Goal: Information Seeking & Learning: Learn about a topic

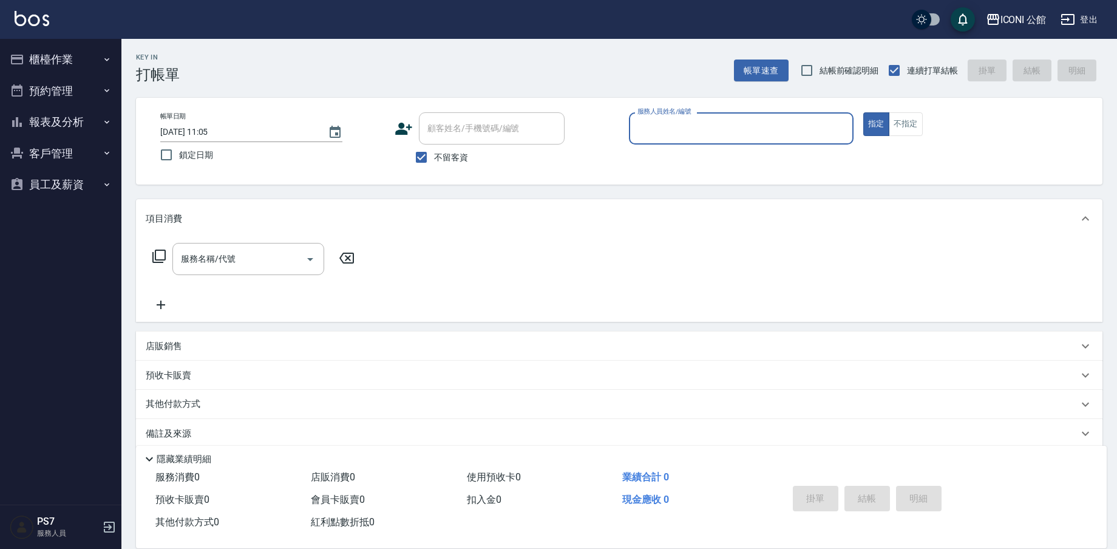
click at [70, 55] on button "櫃檯作業" at bounding box center [61, 60] width 112 height 32
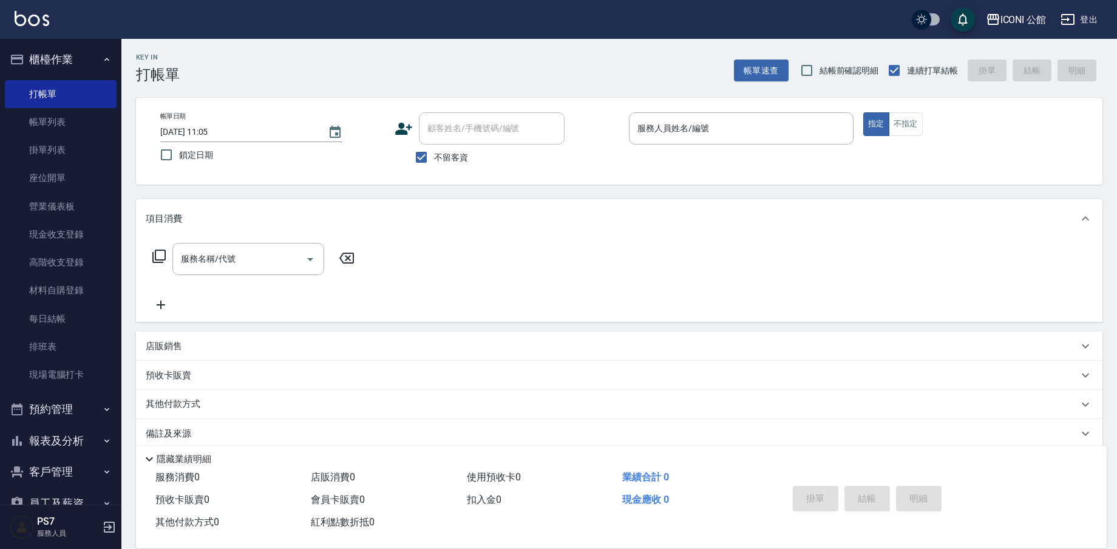
click at [84, 413] on button "預約管理" at bounding box center [61, 409] width 112 height 32
click at [85, 412] on button "預約管理" at bounding box center [61, 409] width 112 height 32
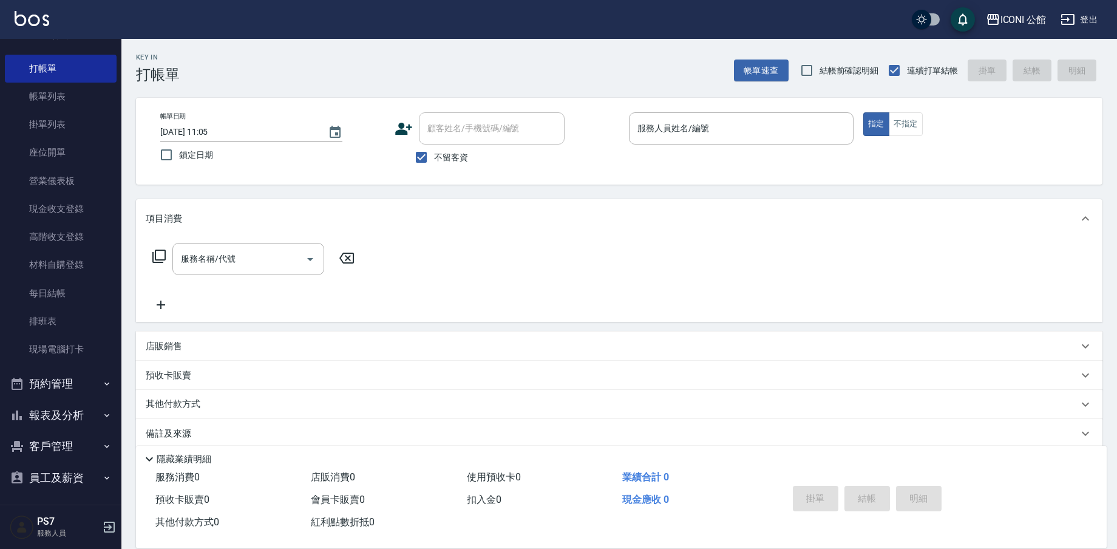
click at [74, 421] on button "報表及分析" at bounding box center [61, 415] width 112 height 32
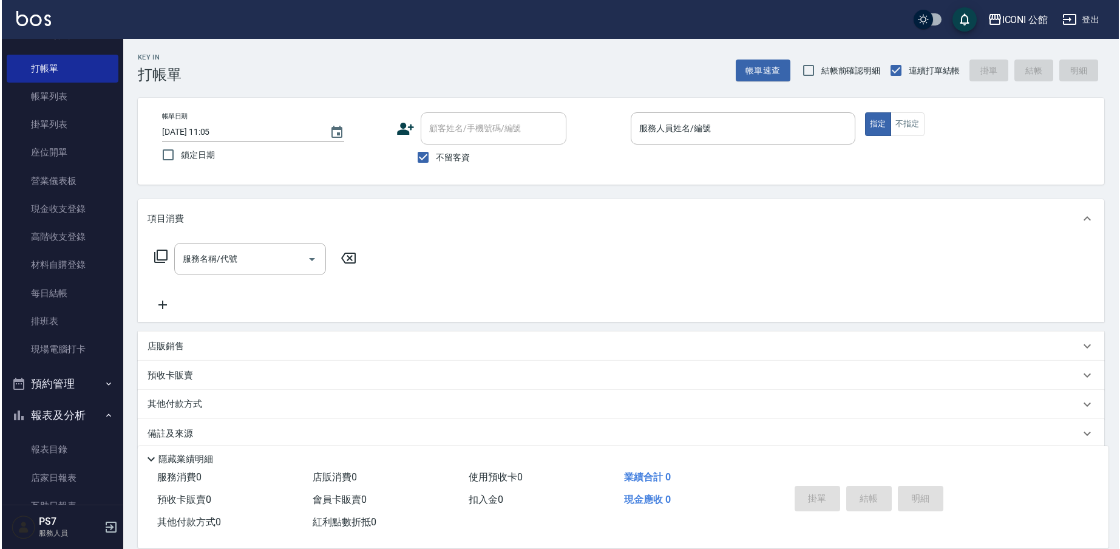
scroll to position [466, 0]
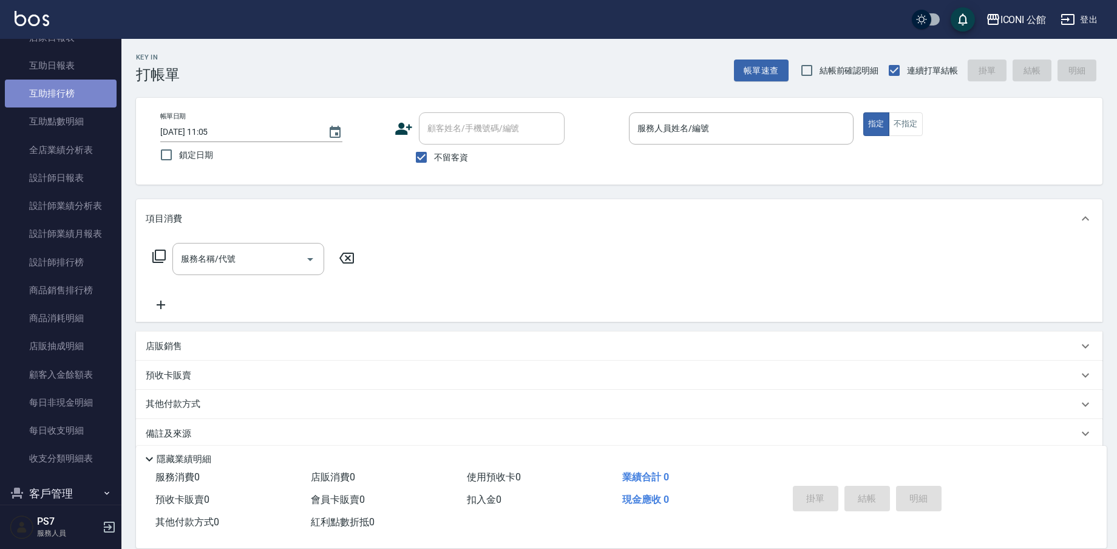
click at [70, 94] on link "互助排行榜" at bounding box center [61, 94] width 112 height 28
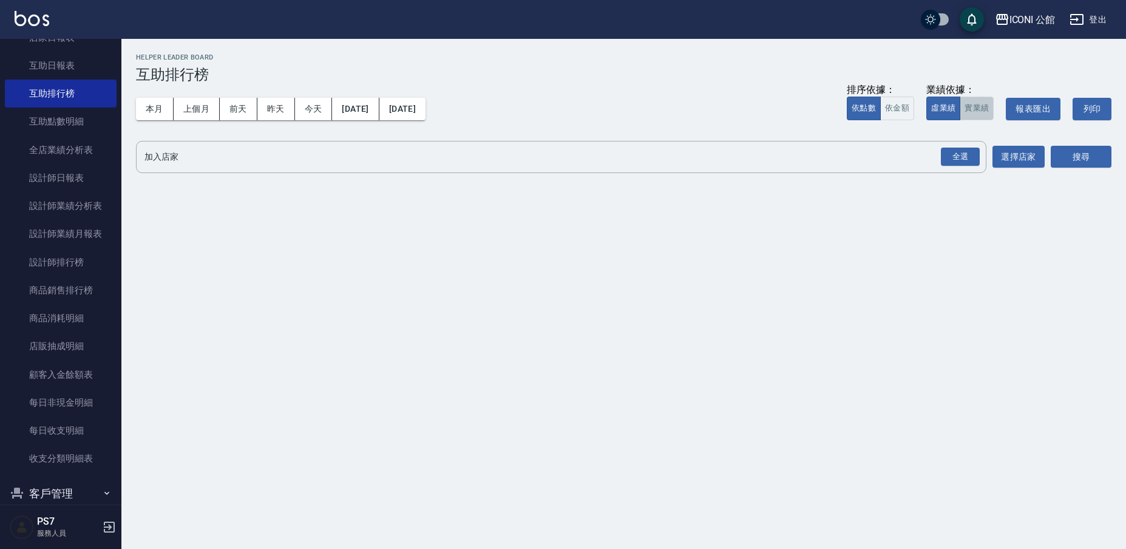
drag, startPoint x: 982, startPoint y: 103, endPoint x: 1024, endPoint y: 120, distance: 45.2
click at [982, 103] on button "實業績" at bounding box center [977, 109] width 34 height 24
click at [941, 103] on button "虛業績" at bounding box center [943, 109] width 34 height 24
drag, startPoint x: 966, startPoint y: 154, endPoint x: 1035, endPoint y: 149, distance: 69.4
click at [966, 155] on div "全選" at bounding box center [960, 157] width 39 height 19
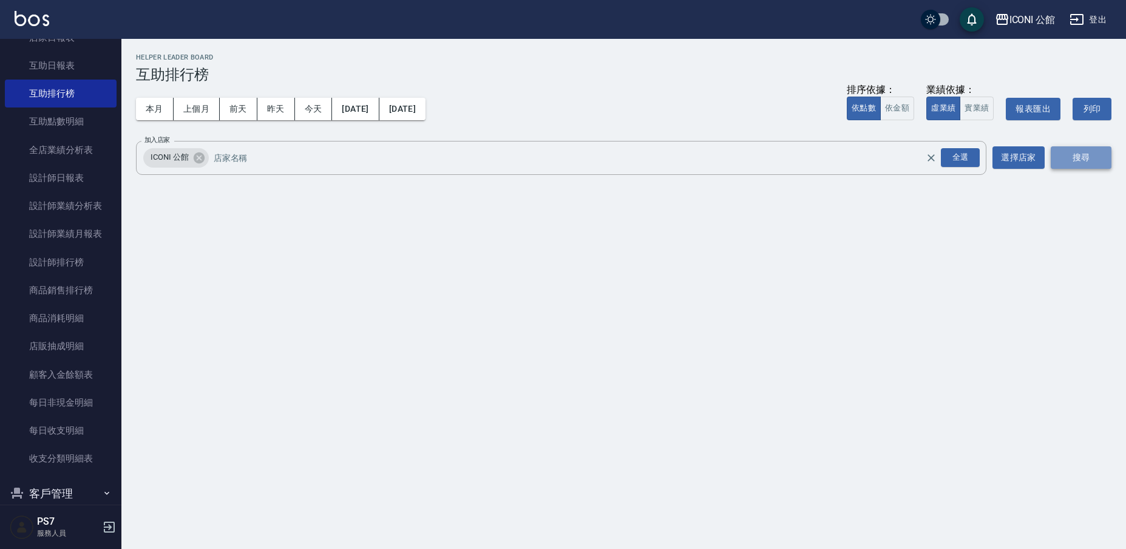
click at [1064, 157] on button "搜尋" at bounding box center [1081, 157] width 61 height 22
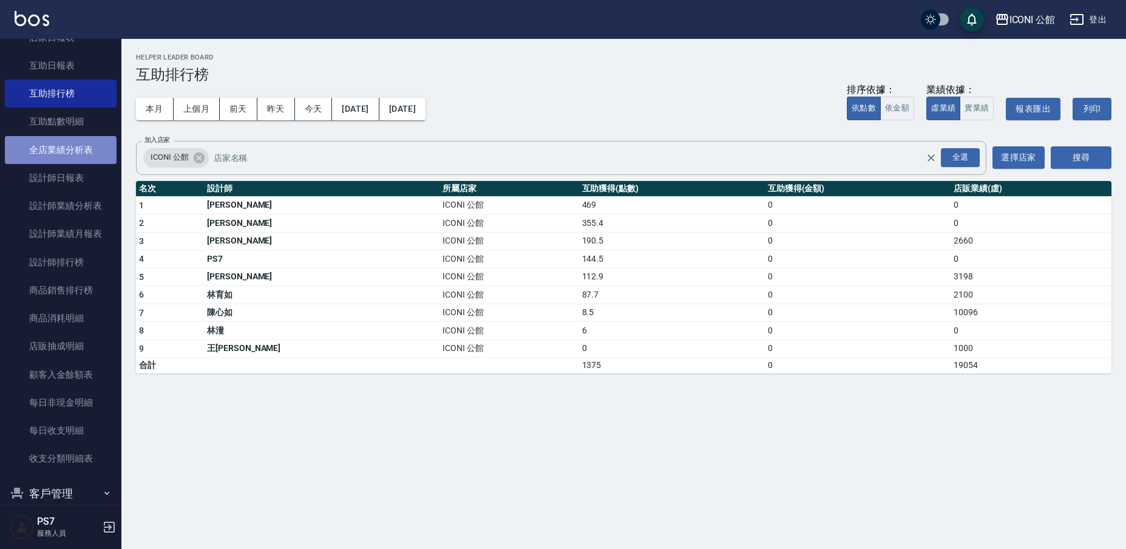
click at [72, 152] on link "全店業績分析表" at bounding box center [61, 150] width 112 height 28
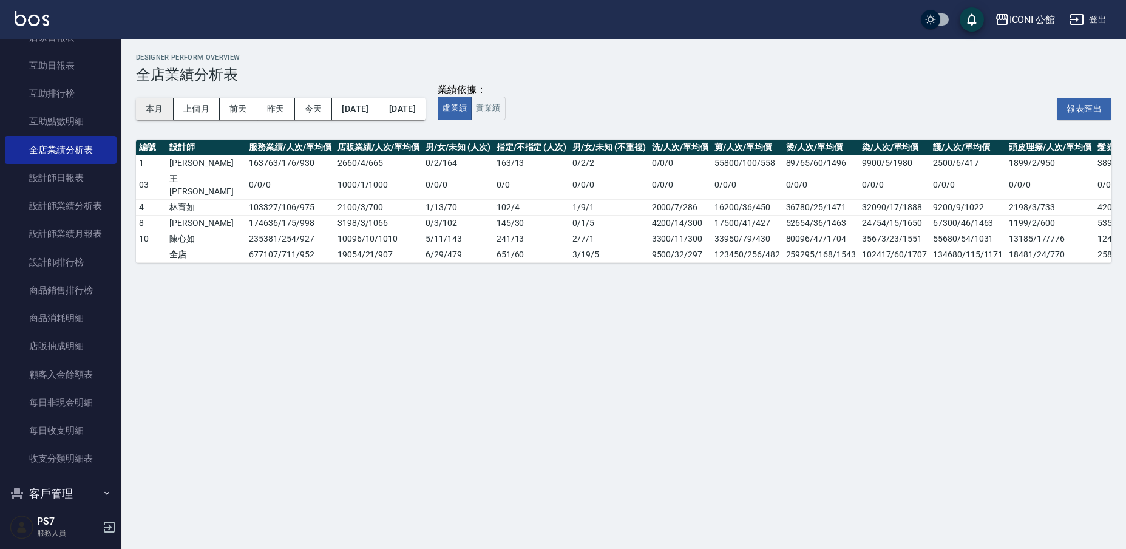
click at [154, 109] on button "本月" at bounding box center [155, 109] width 38 height 22
click at [39, 199] on link "設計師業績分析表" at bounding box center [61, 206] width 112 height 28
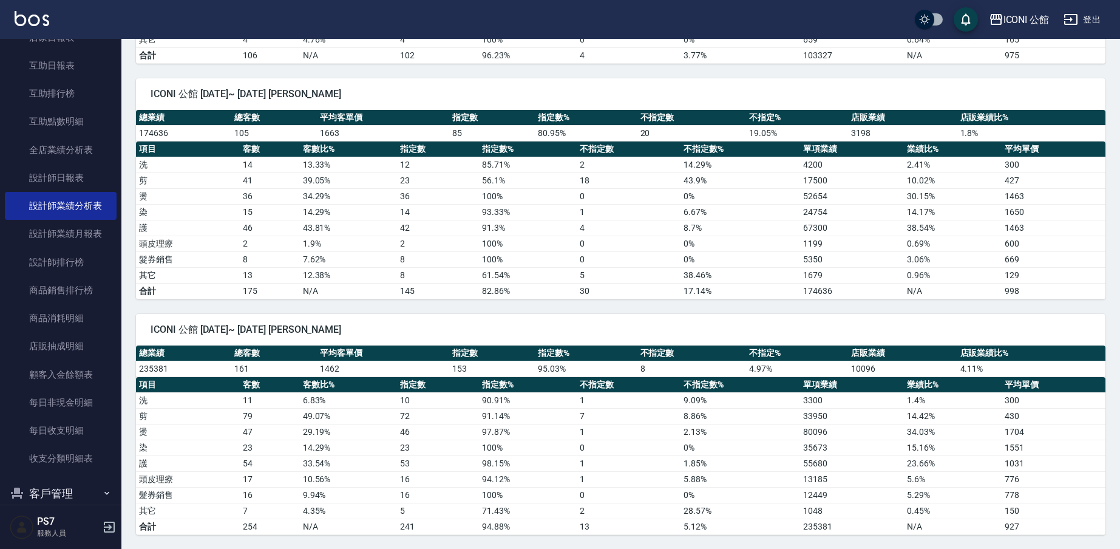
scroll to position [154, 0]
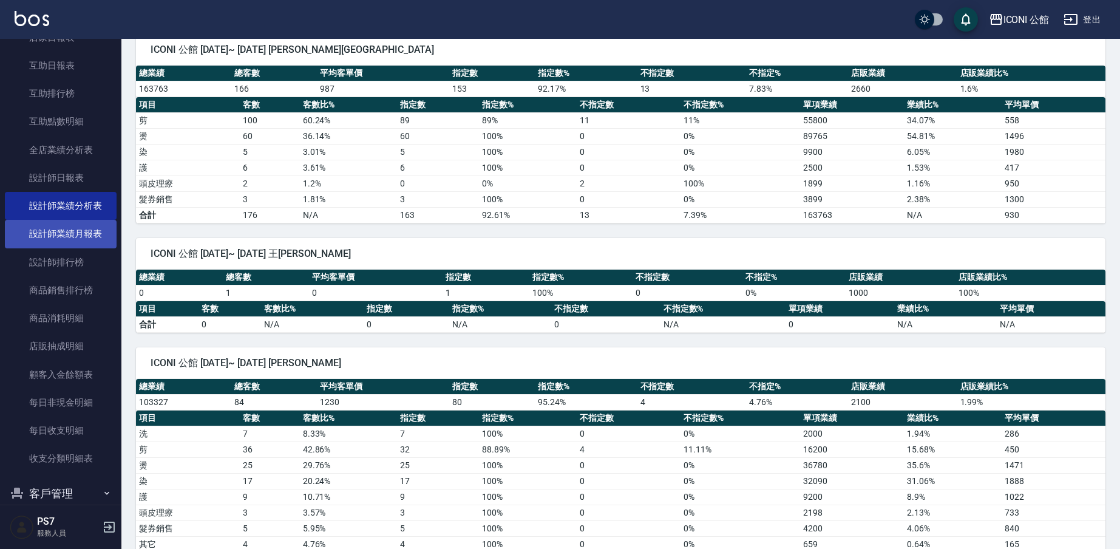
click at [59, 225] on link "設計師業績月報表" at bounding box center [61, 234] width 112 height 28
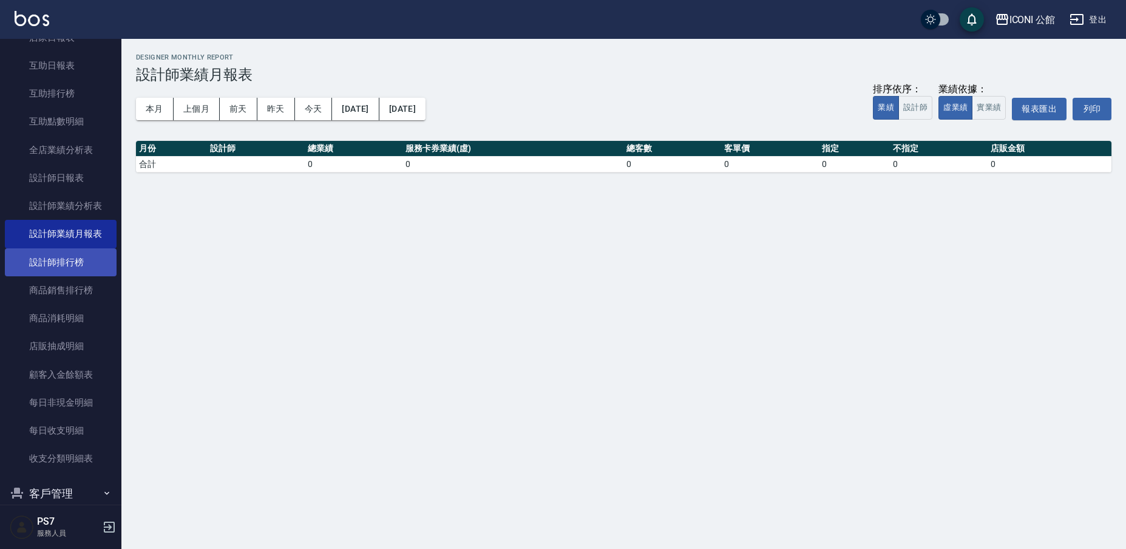
click at [86, 248] on link "設計師排行榜" at bounding box center [61, 262] width 112 height 28
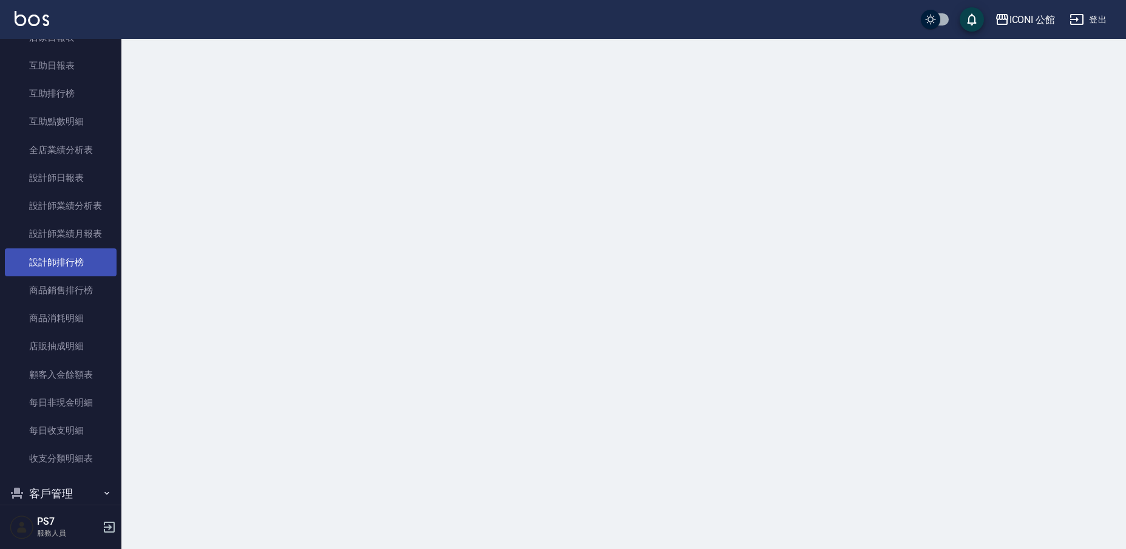
click at [85, 253] on link "設計師排行榜" at bounding box center [61, 262] width 112 height 28
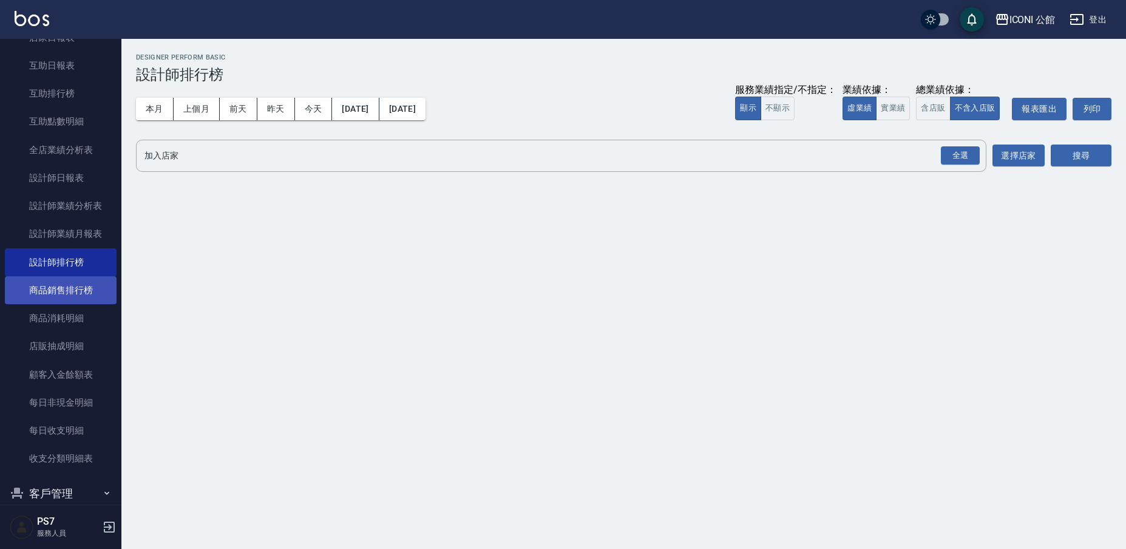
click at [78, 282] on link "商品銷售排行榜" at bounding box center [61, 290] width 112 height 28
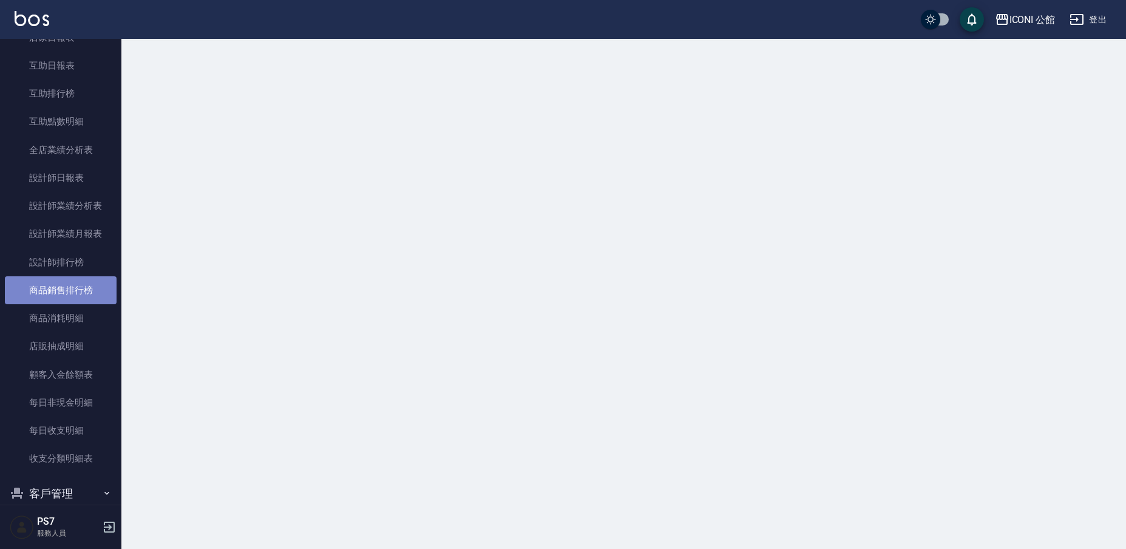
click at [78, 282] on link "商品銷售排行榜" at bounding box center [61, 290] width 112 height 28
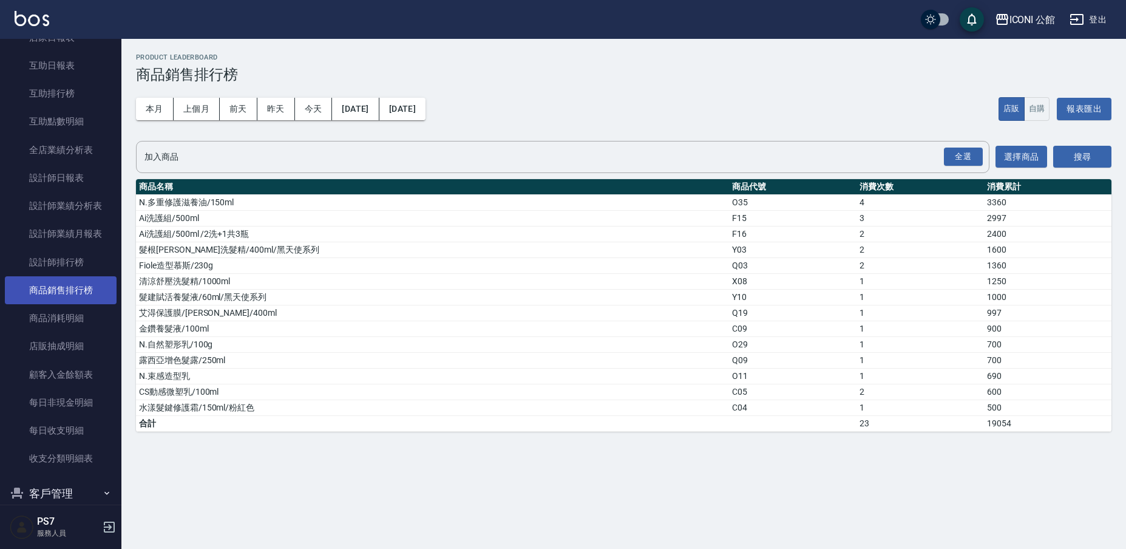
click at [69, 276] on link "商品銷售排行榜" at bounding box center [61, 290] width 112 height 28
click at [62, 322] on link "商品消耗明細" at bounding box center [61, 318] width 112 height 28
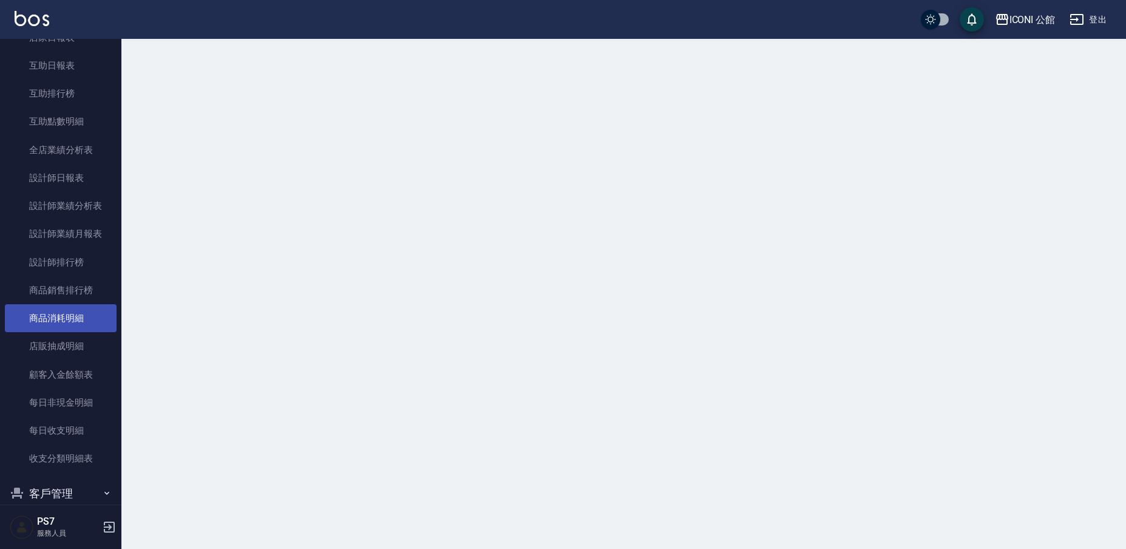
click at [62, 322] on link "商品消耗明細" at bounding box center [61, 318] width 112 height 28
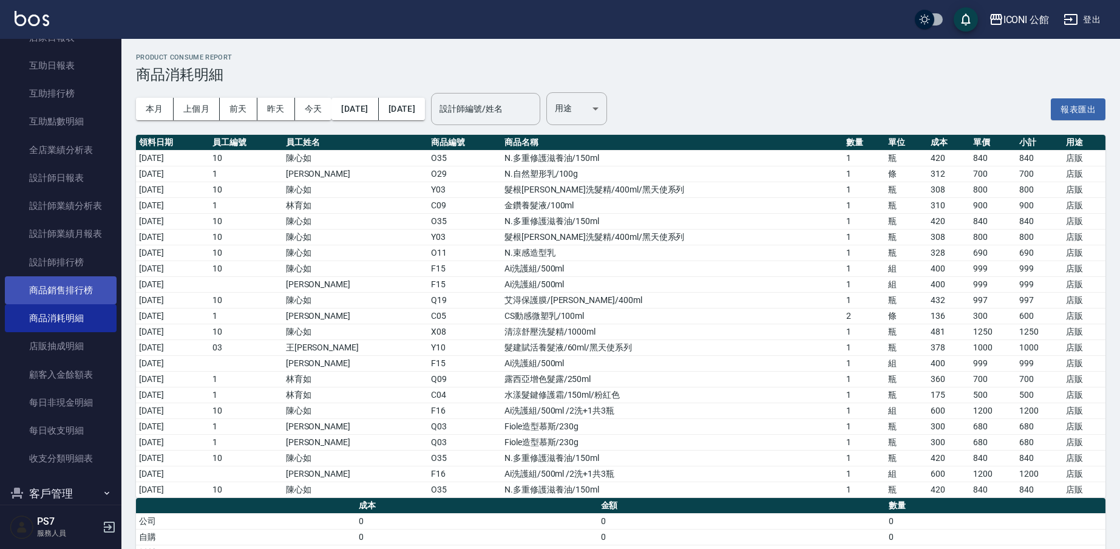
click at [93, 278] on link "商品銷售排行榜" at bounding box center [61, 290] width 112 height 28
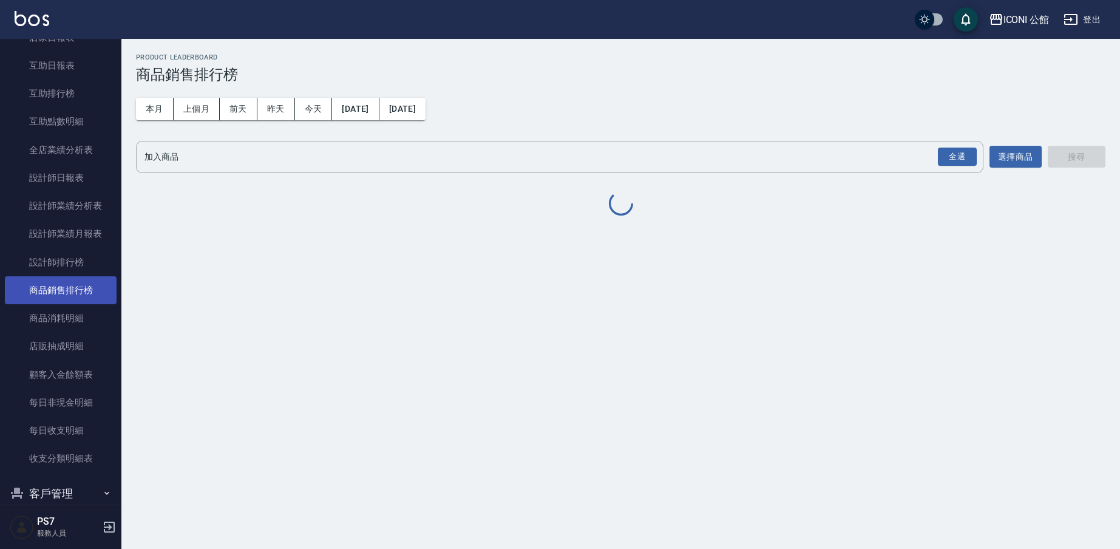
click at [93, 278] on link "商品銷售排行榜" at bounding box center [61, 290] width 112 height 28
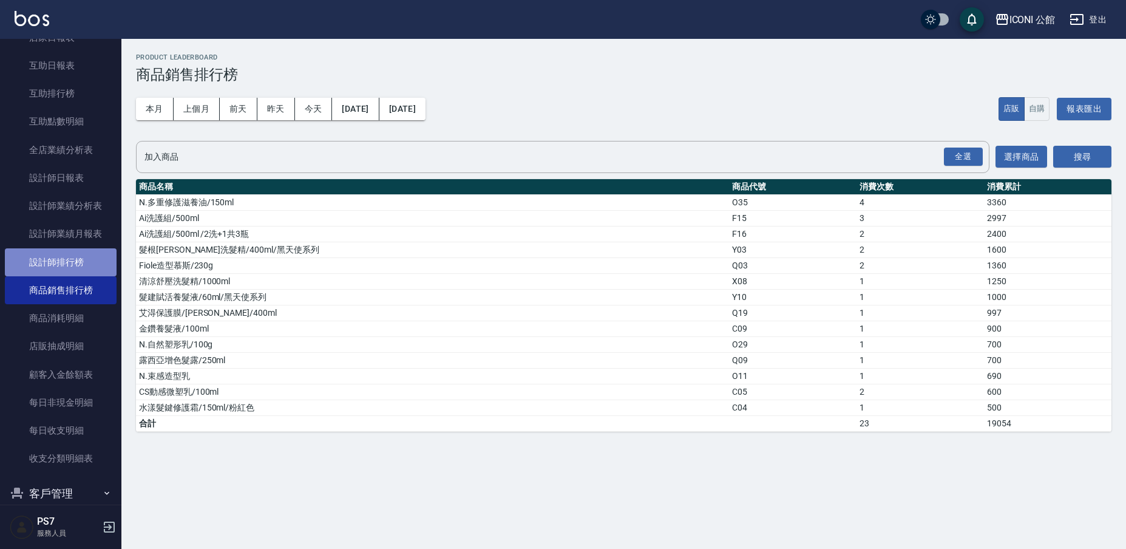
click at [86, 252] on link "設計師排行榜" at bounding box center [61, 262] width 112 height 28
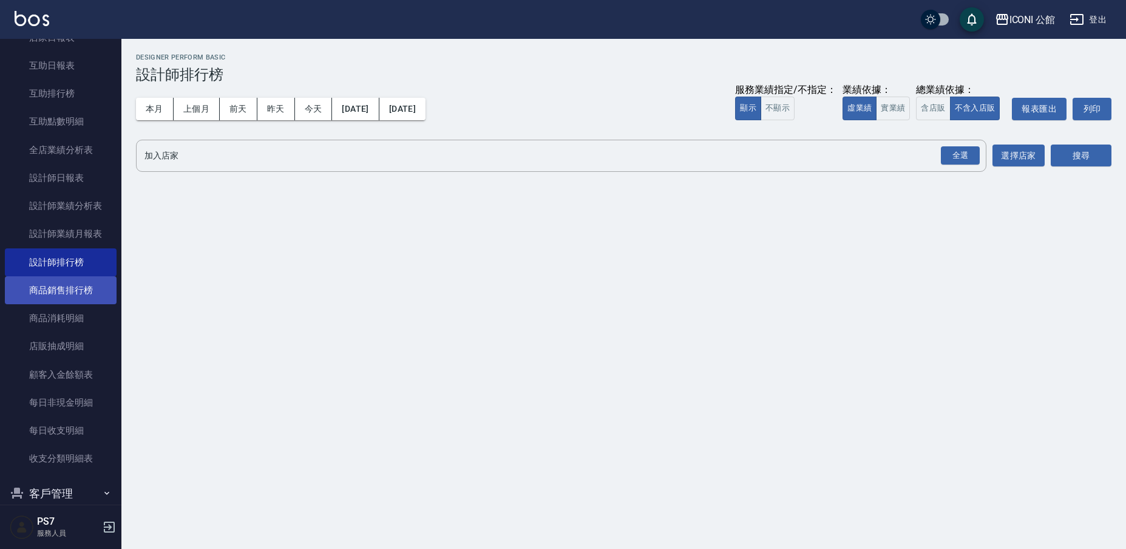
click at [84, 285] on link "商品銷售排行榜" at bounding box center [61, 290] width 112 height 28
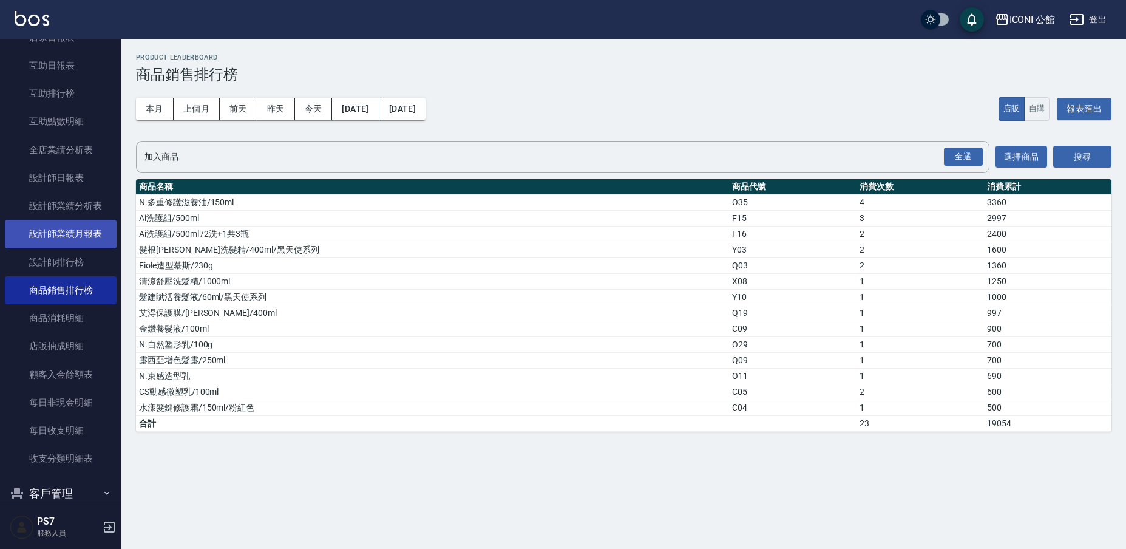
click at [69, 226] on link "設計師業績月報表" at bounding box center [61, 234] width 112 height 28
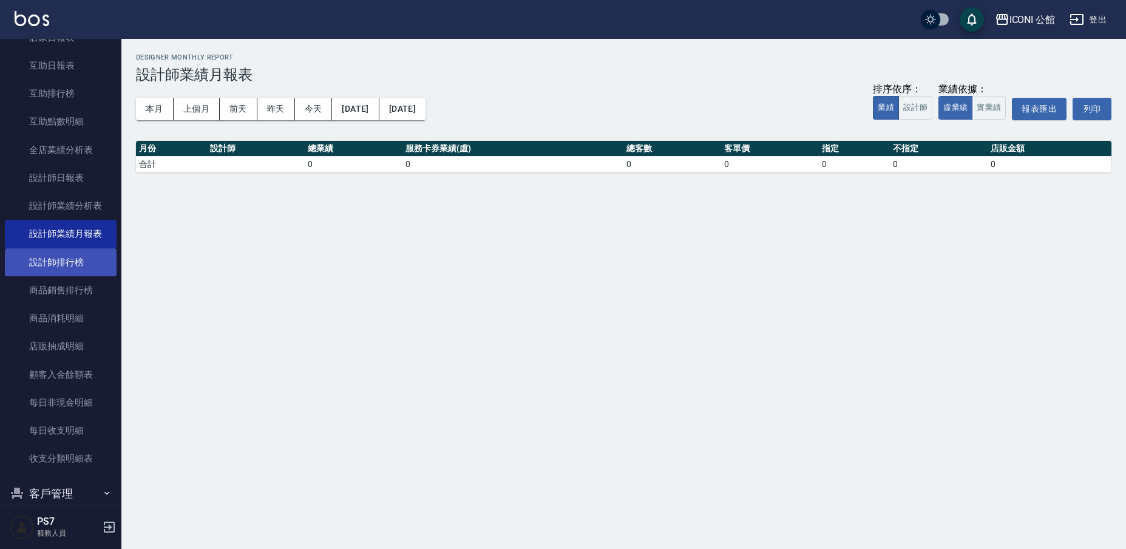
click at [72, 249] on link "設計師排行榜" at bounding box center [61, 262] width 112 height 28
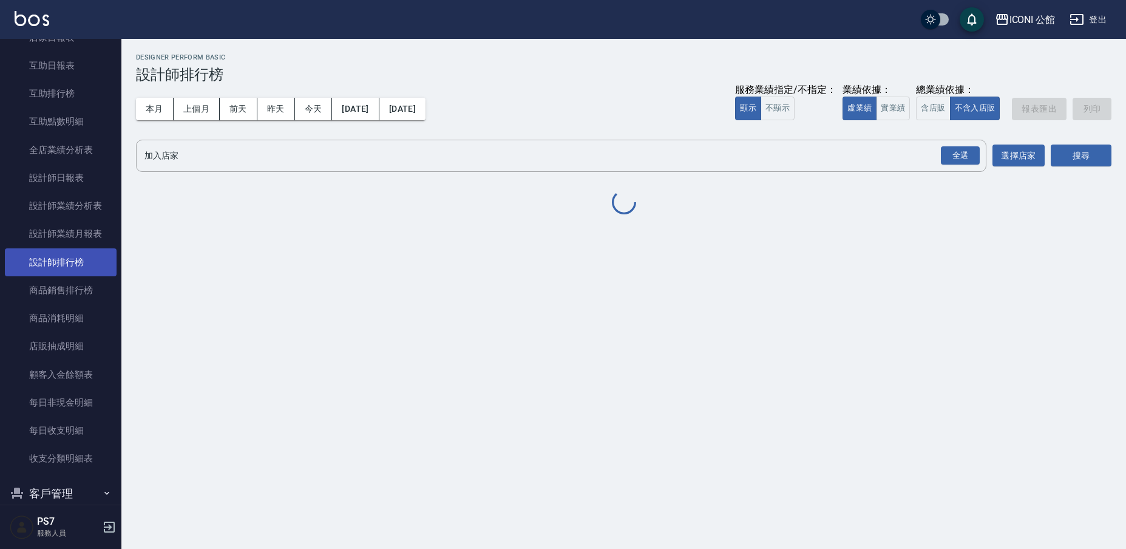
click at [72, 249] on link "設計師排行榜" at bounding box center [61, 262] width 112 height 28
click at [942, 113] on button "含店販" at bounding box center [933, 109] width 34 height 24
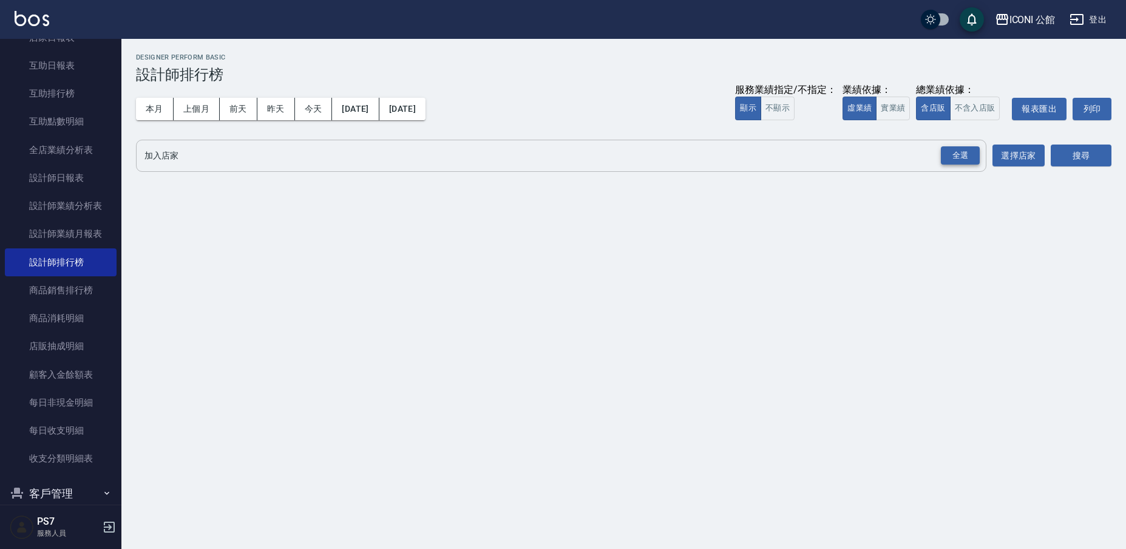
click at [977, 149] on div "全選" at bounding box center [960, 155] width 39 height 19
click at [1070, 154] on button "搜尋" at bounding box center [1081, 156] width 61 height 22
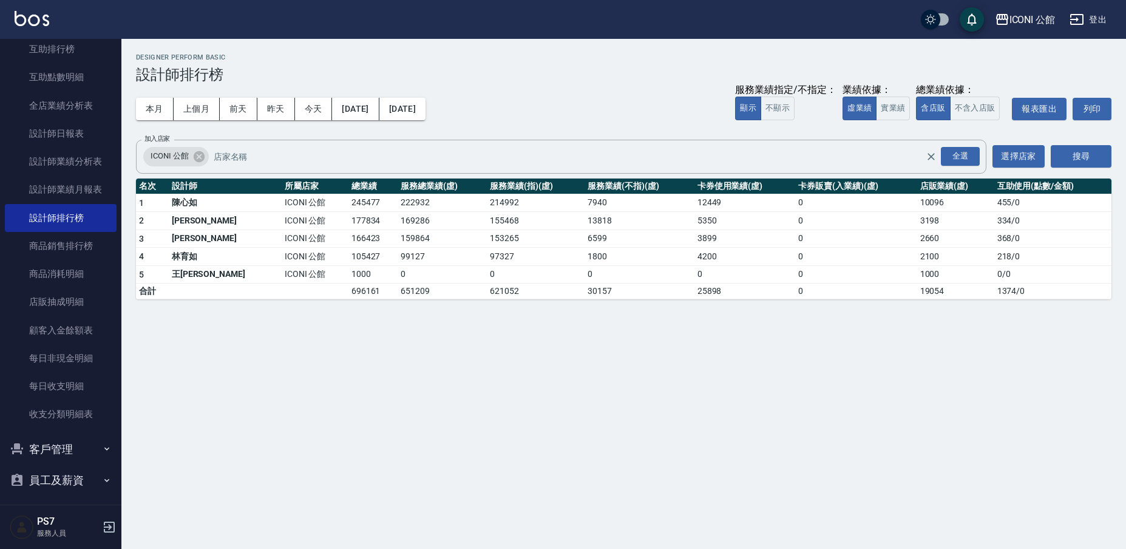
click at [72, 448] on button "客戶管理" at bounding box center [61, 449] width 112 height 32
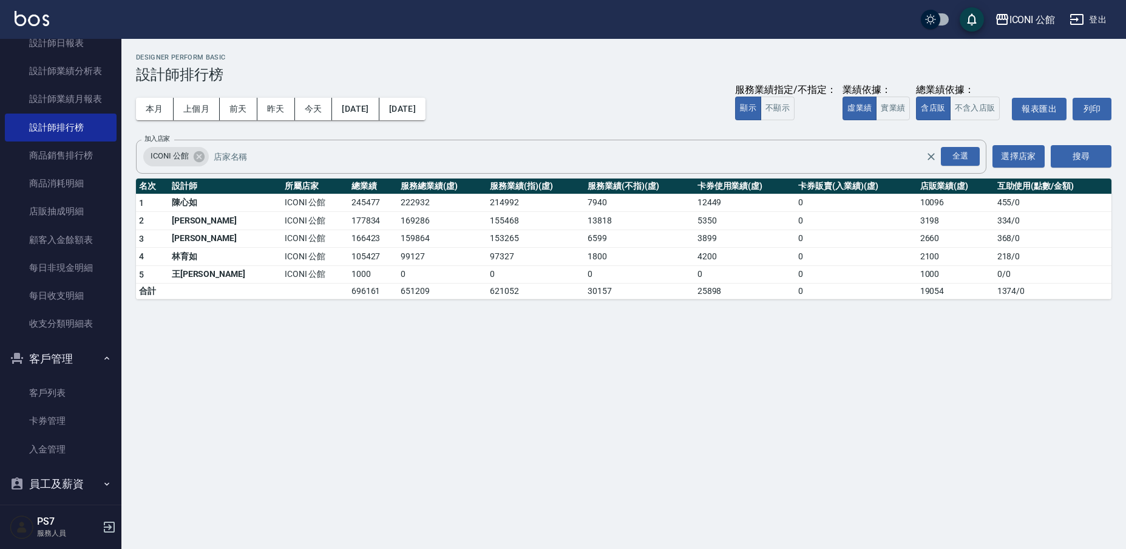
click at [76, 352] on button "客戶管理" at bounding box center [61, 359] width 112 height 32
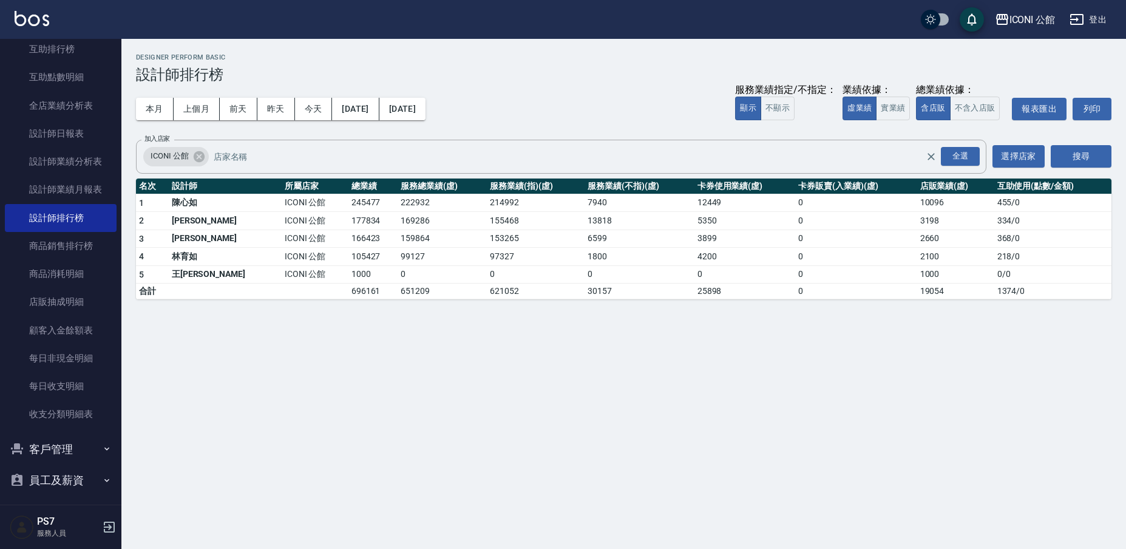
click at [70, 478] on button "員工及薪資" at bounding box center [61, 480] width 112 height 32
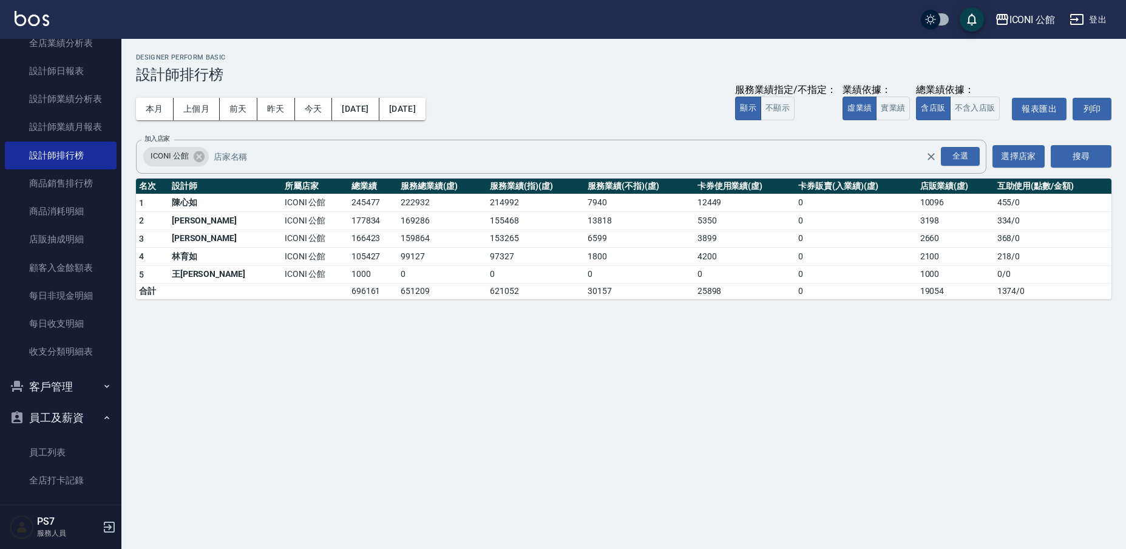
click at [75, 440] on link "員工列表" at bounding box center [61, 452] width 112 height 28
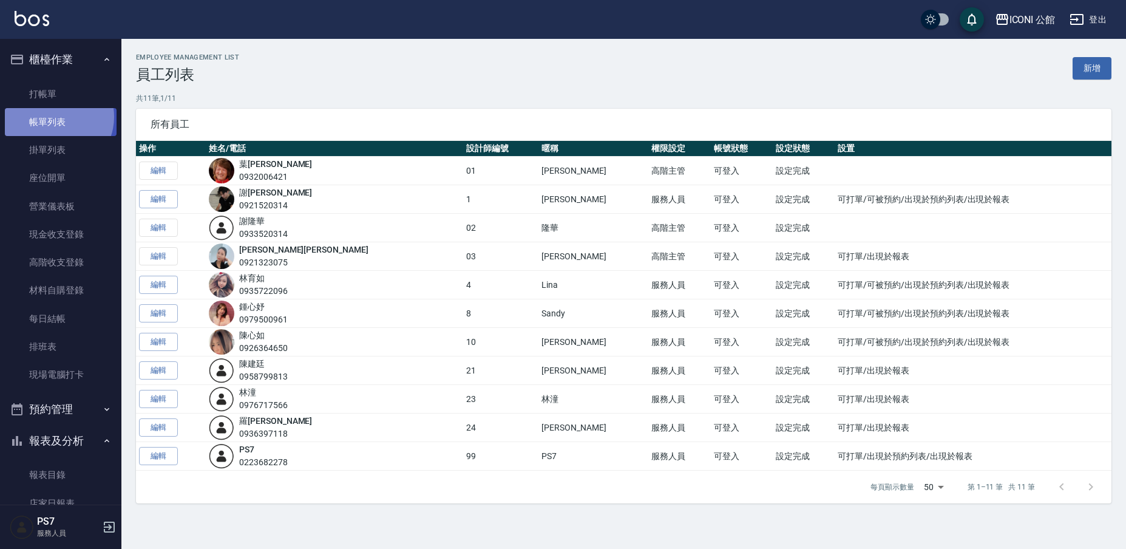
click at [56, 117] on link "帳單列表" at bounding box center [61, 122] width 112 height 28
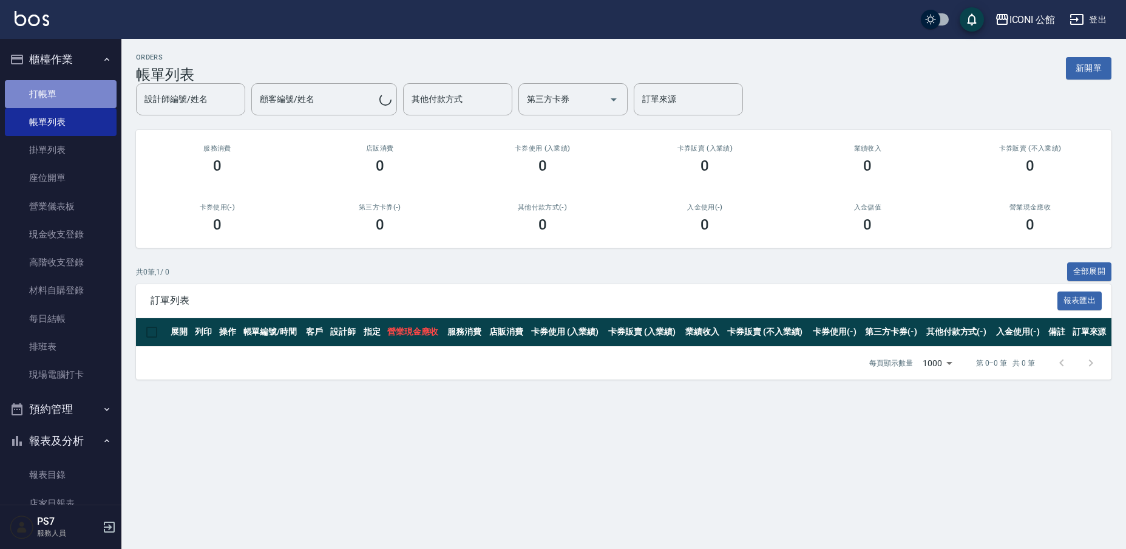
click at [63, 92] on link "打帳單" at bounding box center [61, 94] width 112 height 28
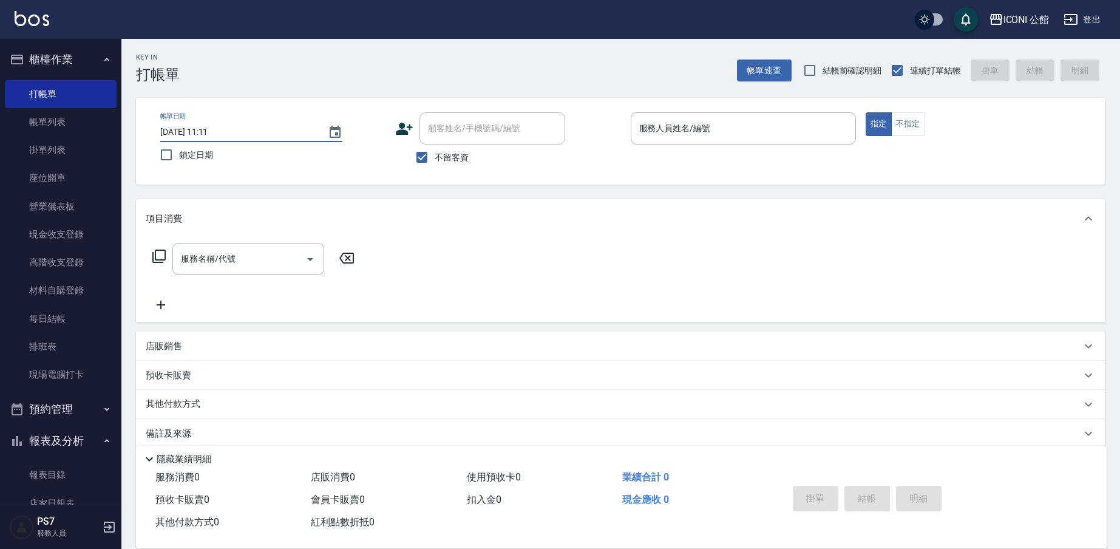
drag, startPoint x: 249, startPoint y: 141, endPoint x: 175, endPoint y: 230, distance: 115.6
click at [175, 230] on div "Key In 打帳單 帳單速查 結帳前確認明細 連續打單結帳 掛單 結帳 明細 帳單日期 [DATE] 11:11 鎖定日期 顧客姓名/手機號碼/編號 顧客姓…" at bounding box center [620, 302] width 999 height 526
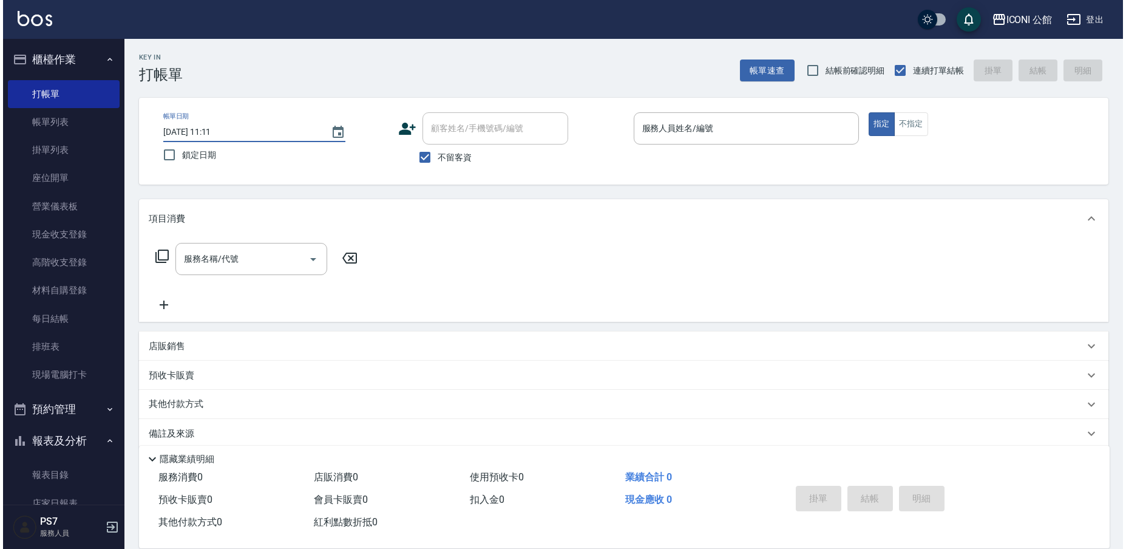
scroll to position [576, 0]
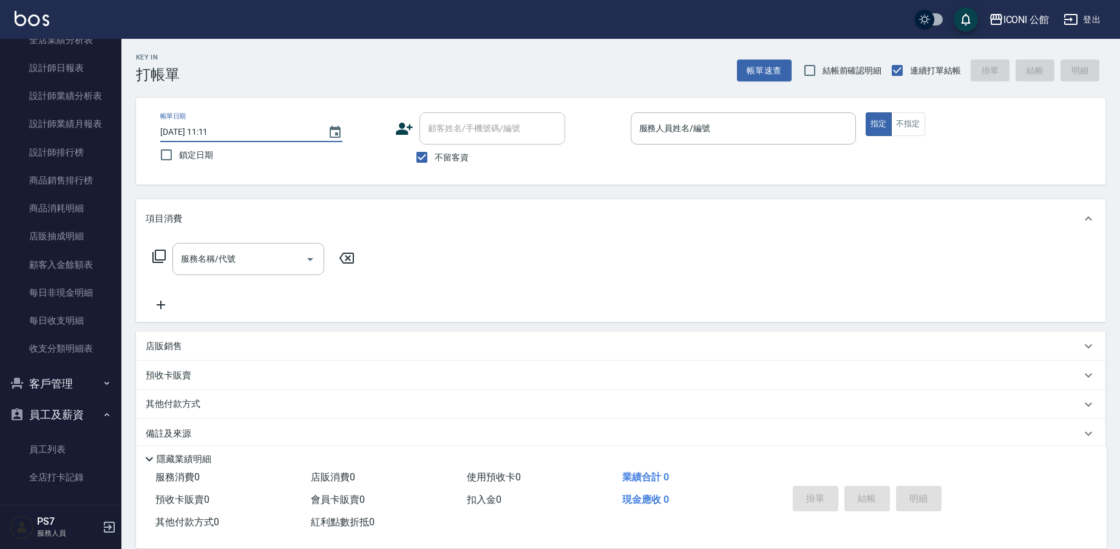
click at [35, 387] on button "客戶管理" at bounding box center [61, 384] width 112 height 32
click at [29, 407] on link "客戶列表" at bounding box center [61, 418] width 112 height 28
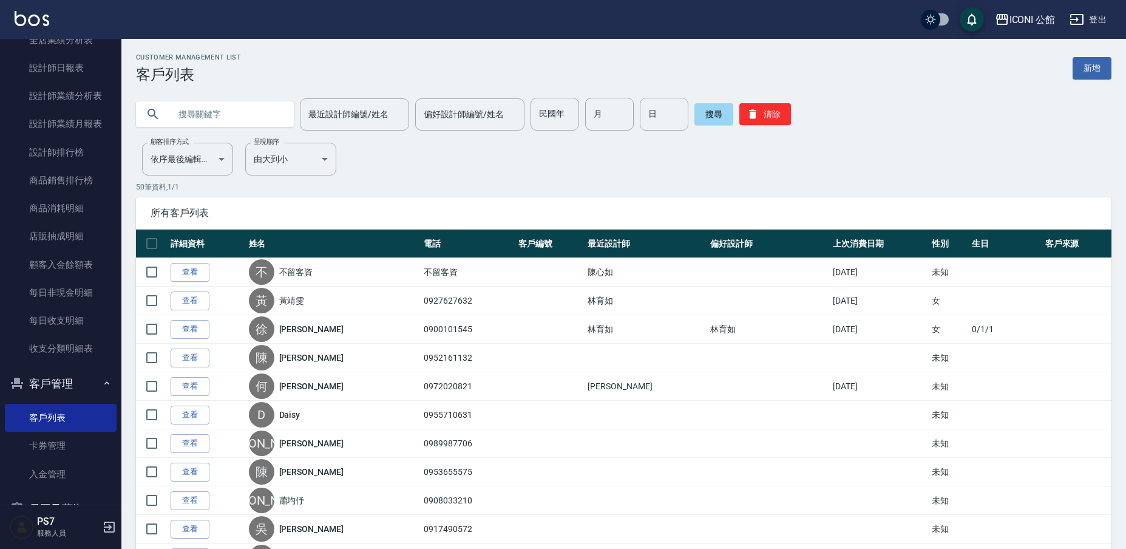
click at [191, 118] on input "text" at bounding box center [227, 114] width 114 height 33
type input "c"
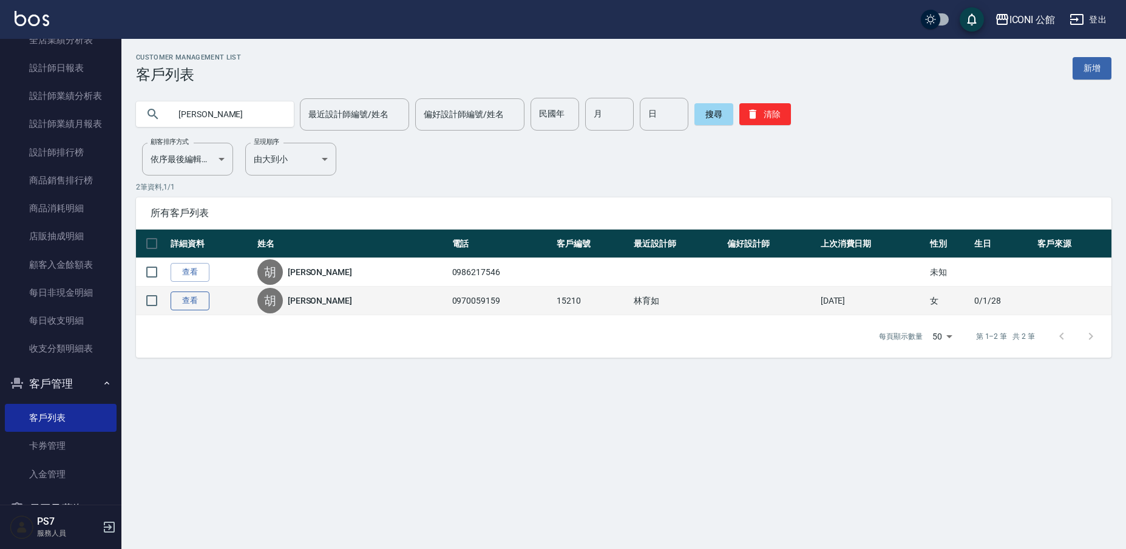
type input "[PERSON_NAME]"
click at [200, 301] on link "查看" at bounding box center [190, 300] width 39 height 19
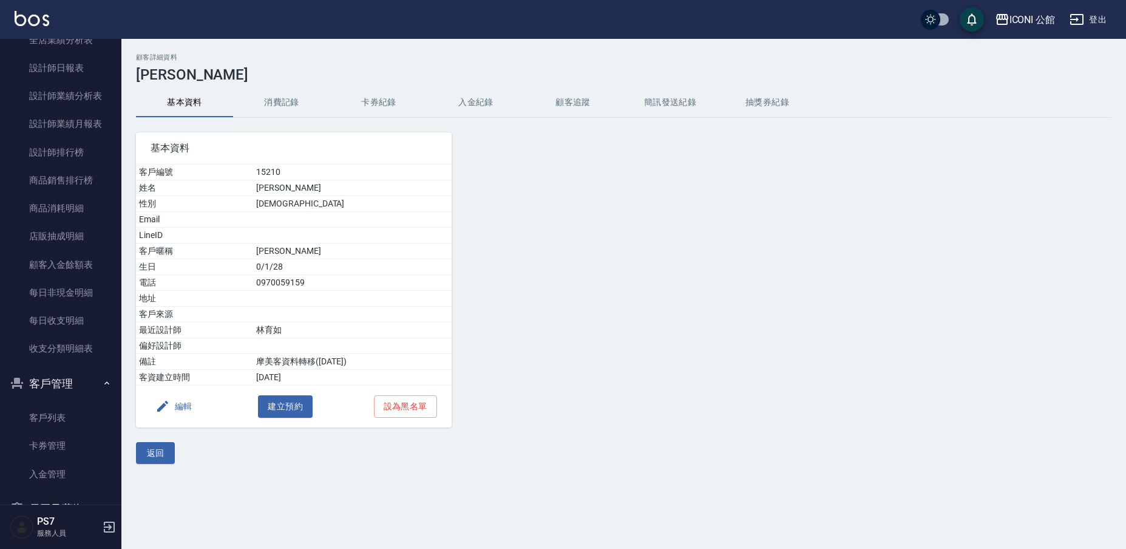
click at [293, 87] on div "顧客詳細資料 [PERSON_NAME] 基本資料 消費記錄 卡券紀錄 入金紀錄 顧客追蹤 簡訊發送紀錄 抽獎券紀錄 基本資料 客戶編號 15210 姓名 胡…" at bounding box center [623, 258] width 1005 height 410
click at [290, 101] on button "消費記錄" at bounding box center [281, 102] width 97 height 29
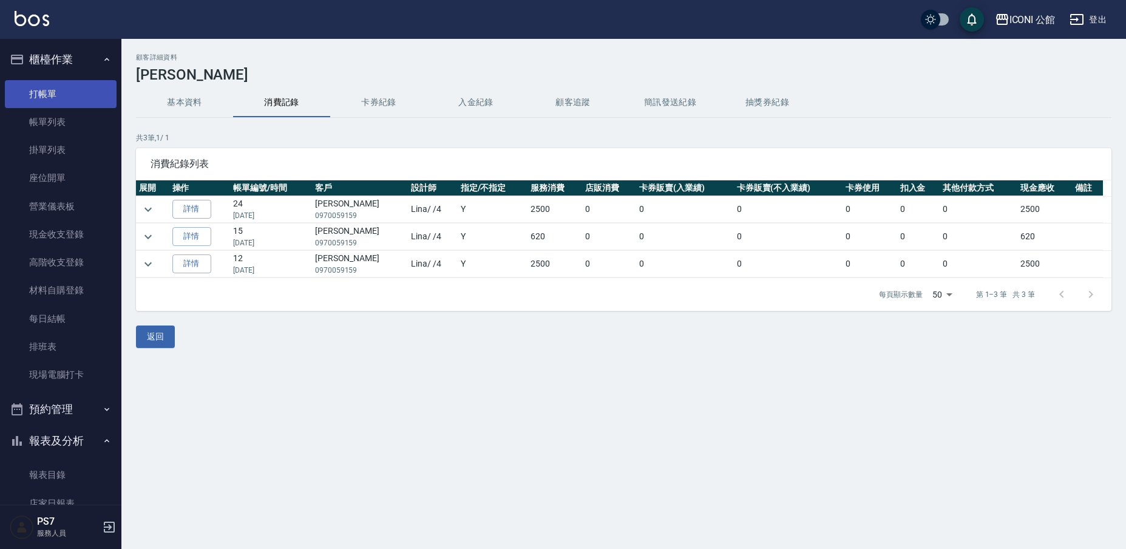
click at [52, 99] on link "打帳單" at bounding box center [61, 94] width 112 height 28
